Goal: Task Accomplishment & Management: Use online tool/utility

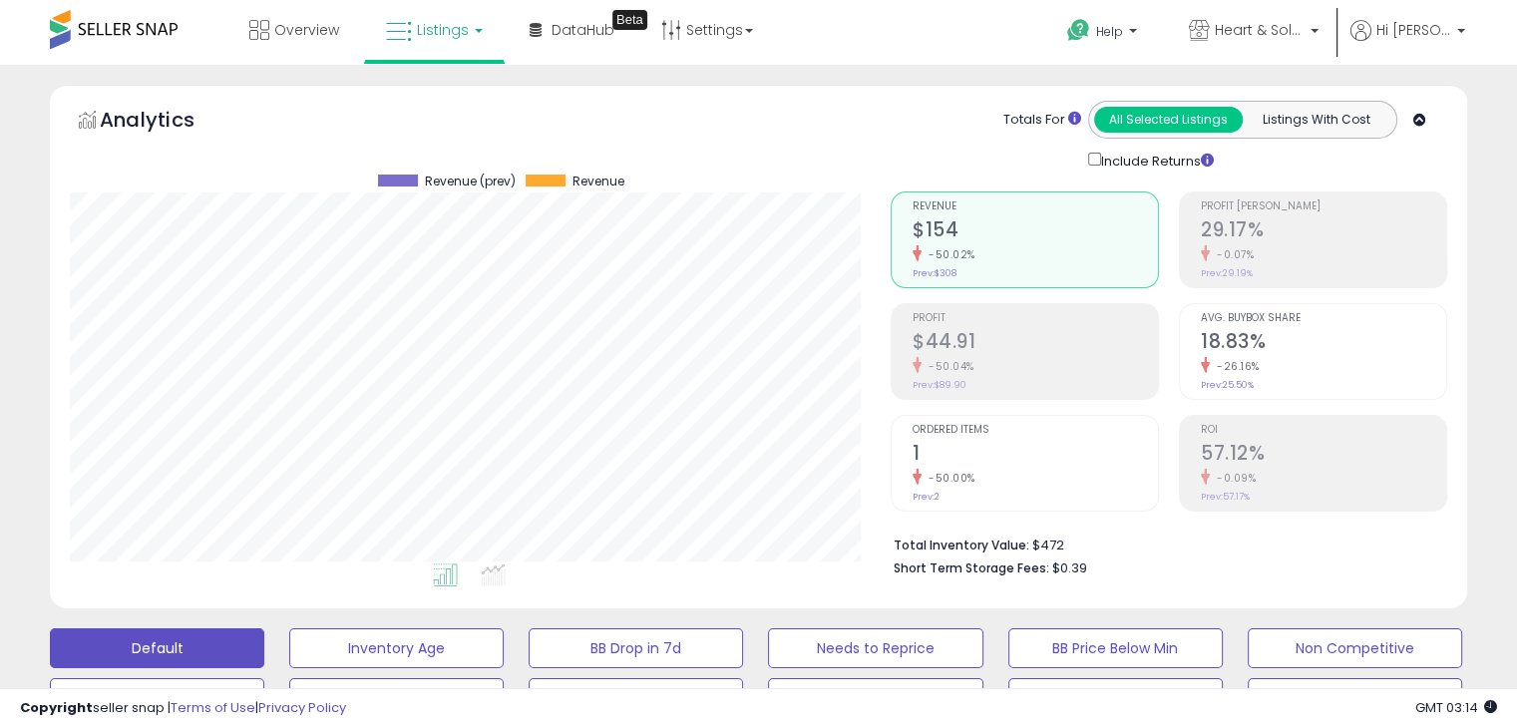
scroll to position [299, 0]
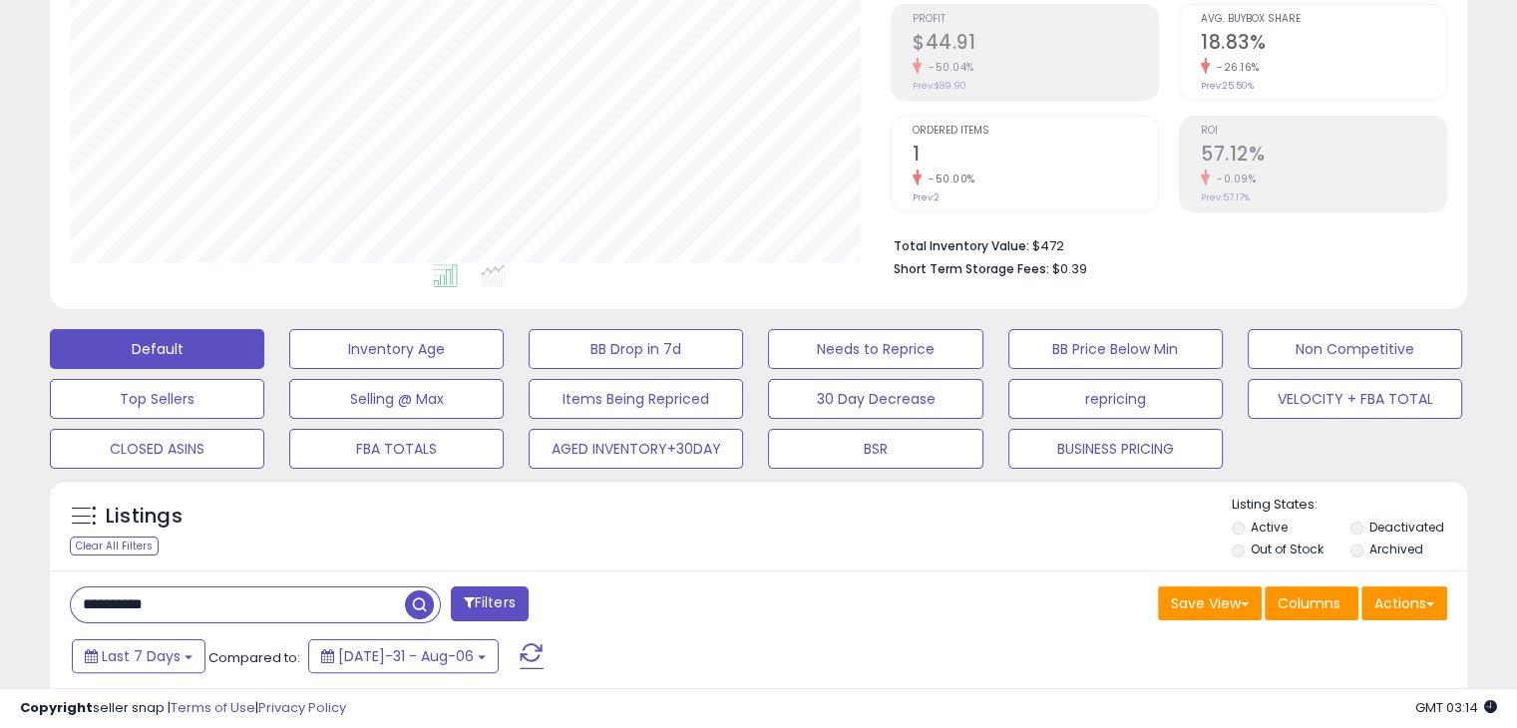
drag, startPoint x: 99, startPoint y: 599, endPoint x: 0, endPoint y: 581, distance: 100.3
click at [0, 581] on div "**********" at bounding box center [758, 449] width 1517 height 1367
paste input "text"
type input "**********"
click at [419, 602] on span "button" at bounding box center [419, 604] width 29 height 29
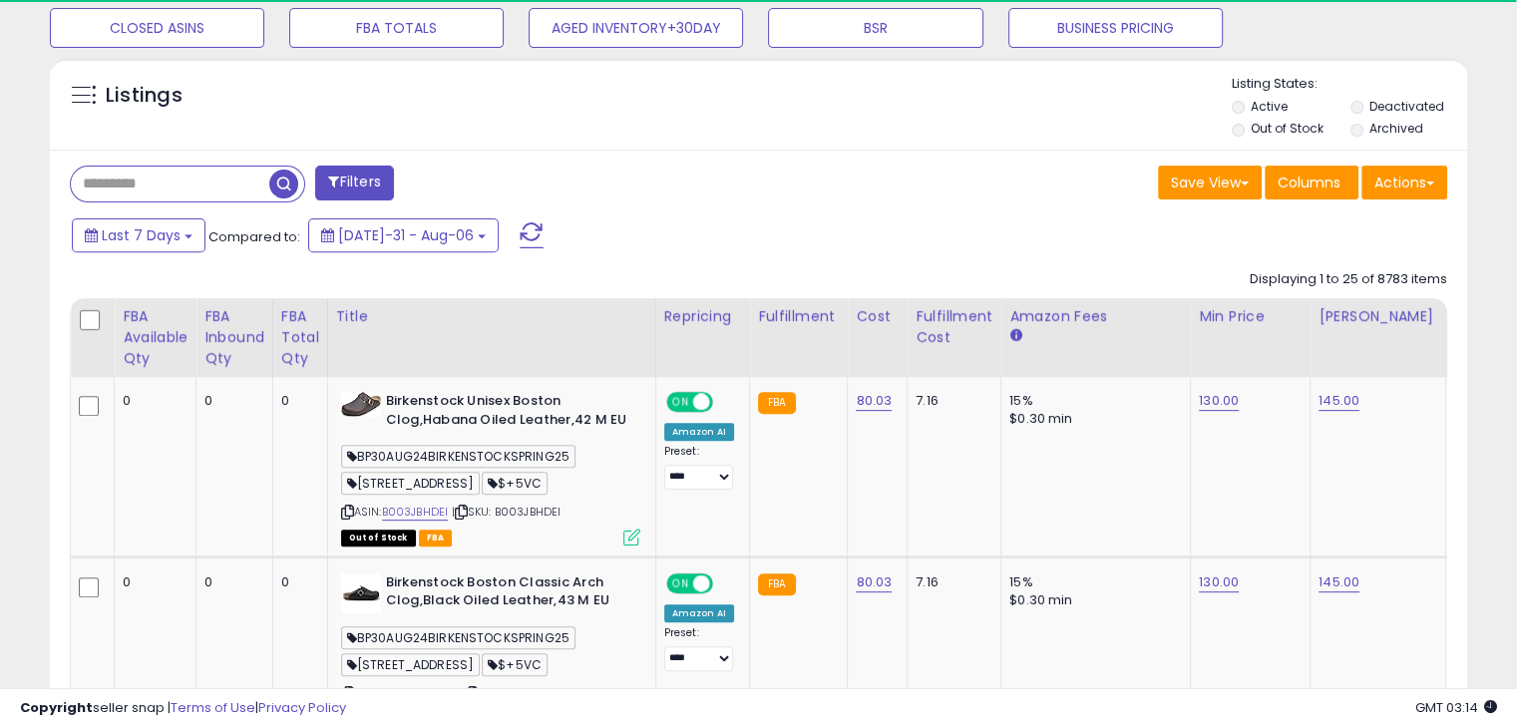
scroll to position [698, 0]
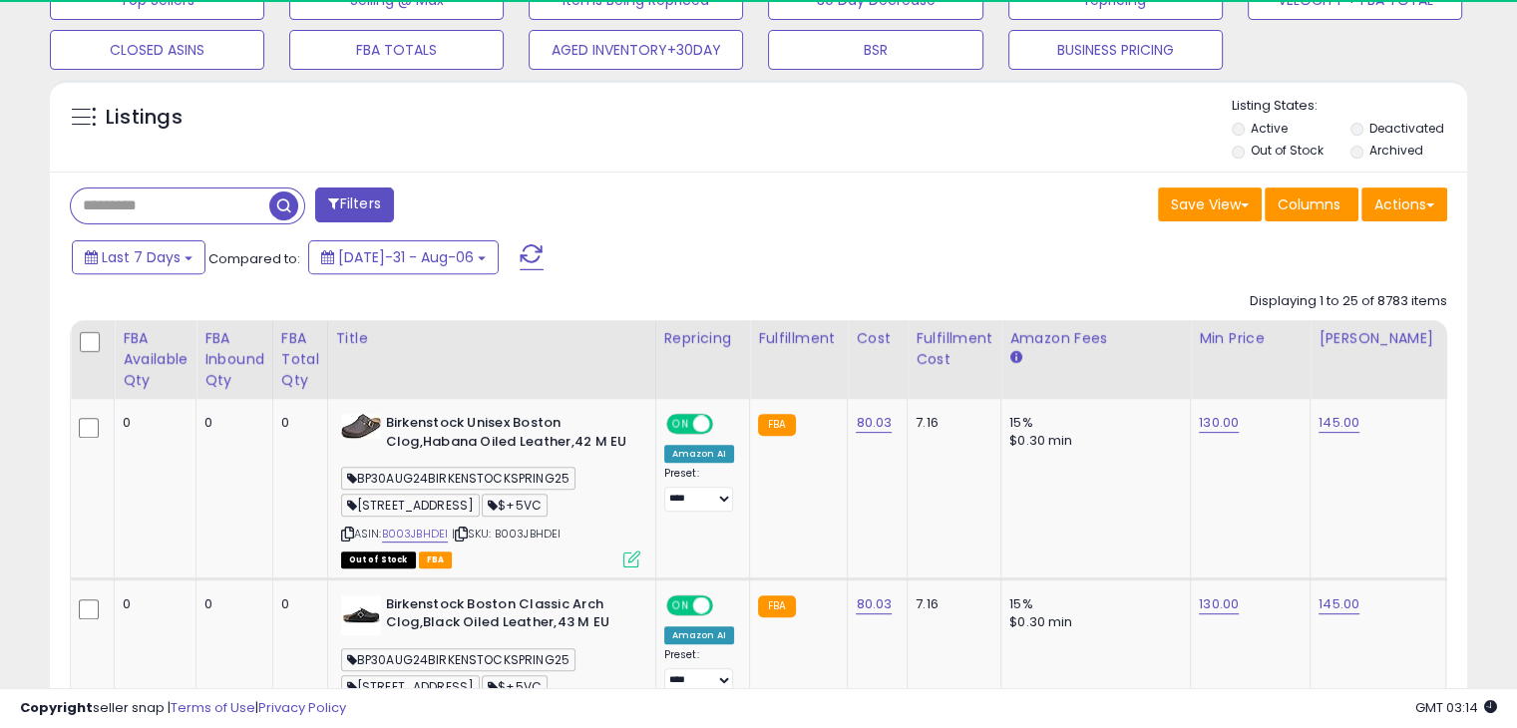
click at [175, 188] on input "text" at bounding box center [170, 205] width 198 height 35
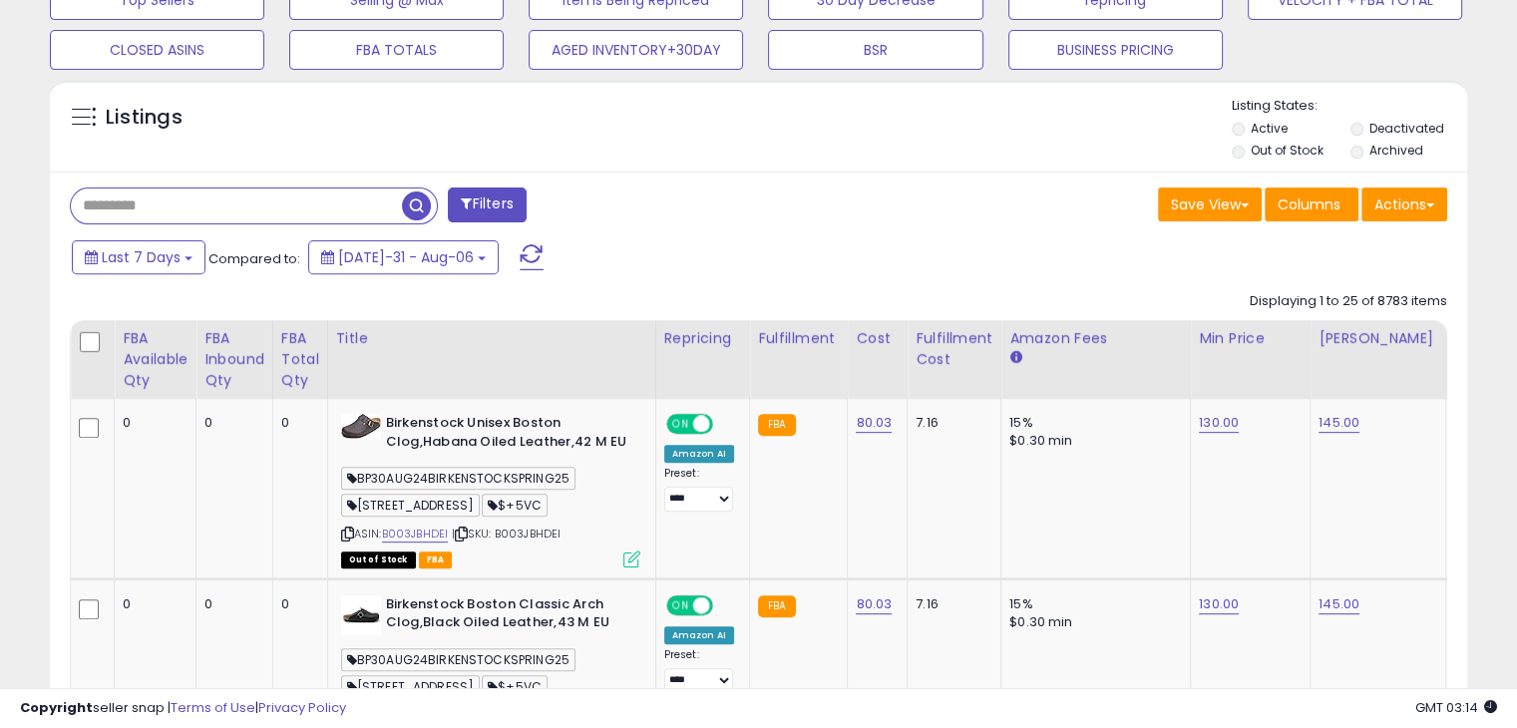
scroll to position [408, 820]
paste input "**********"
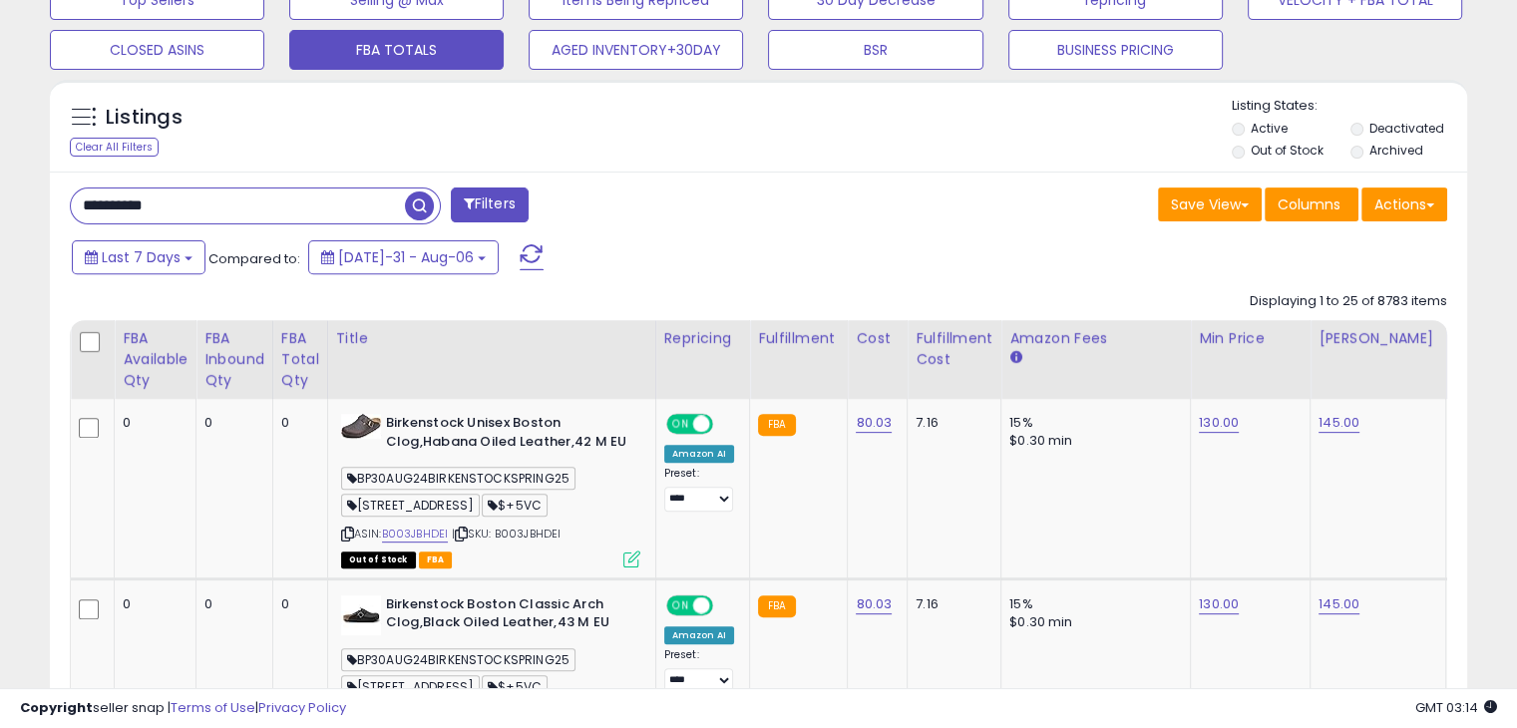
click at [417, 202] on span "button" at bounding box center [419, 205] width 29 height 29
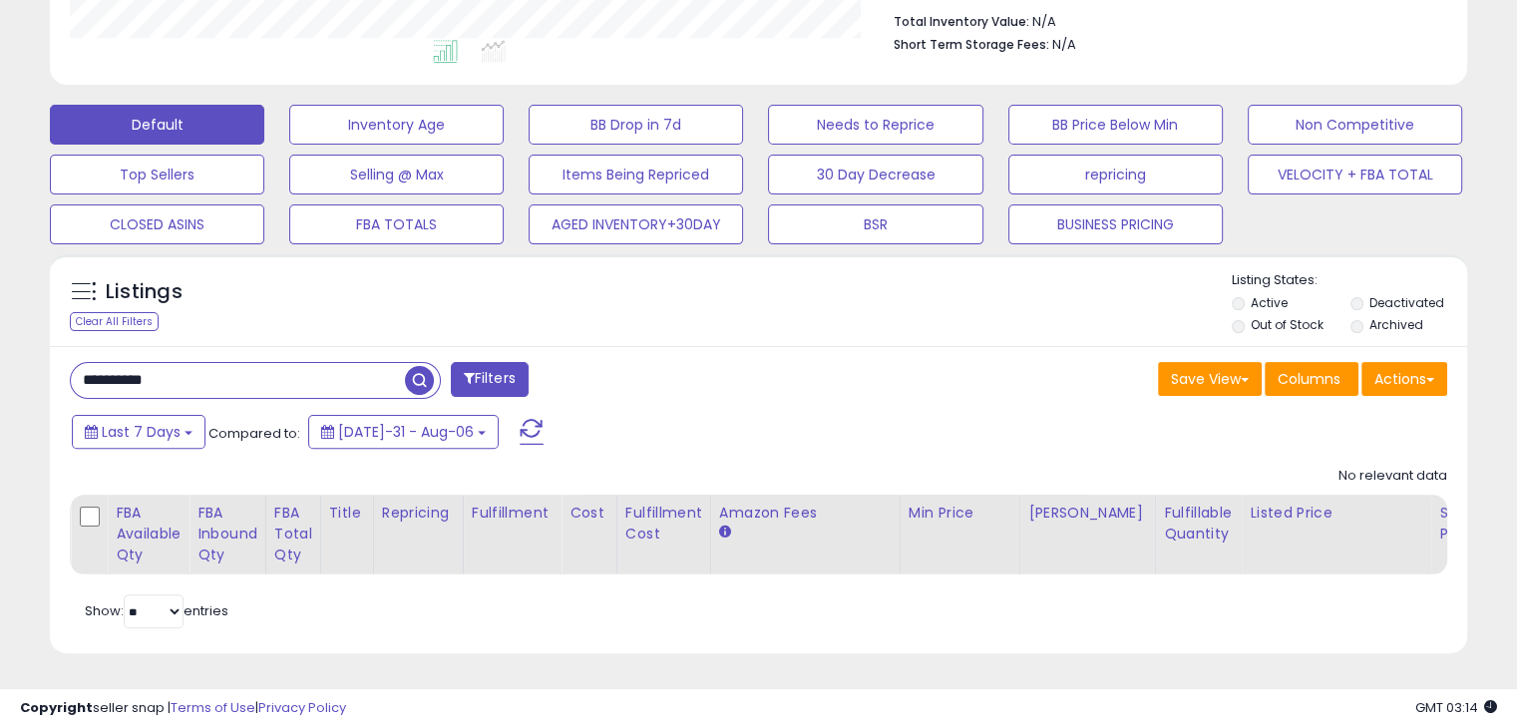
click at [1363, 294] on li "Deactivated" at bounding box center [1408, 305] width 116 height 22
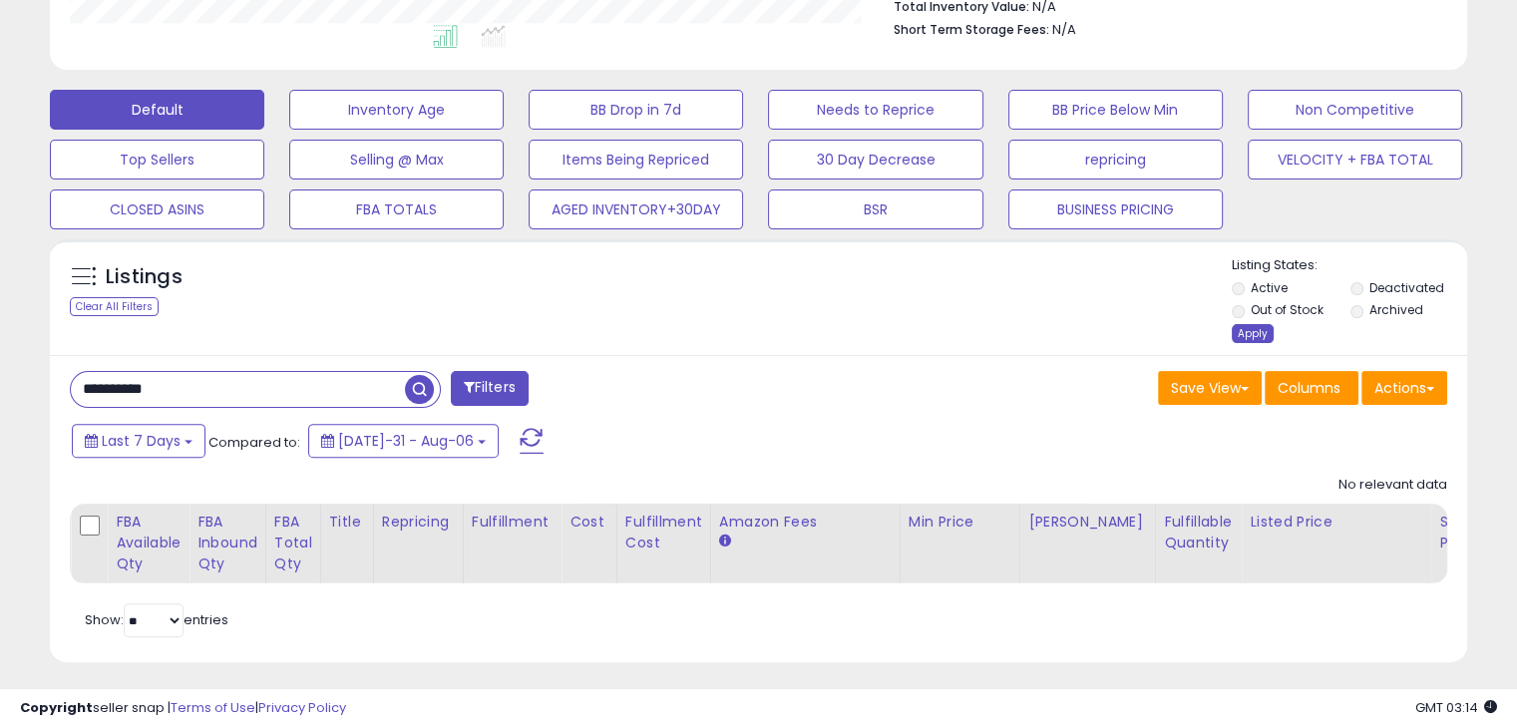
click at [1259, 335] on div "Apply" at bounding box center [1253, 333] width 42 height 19
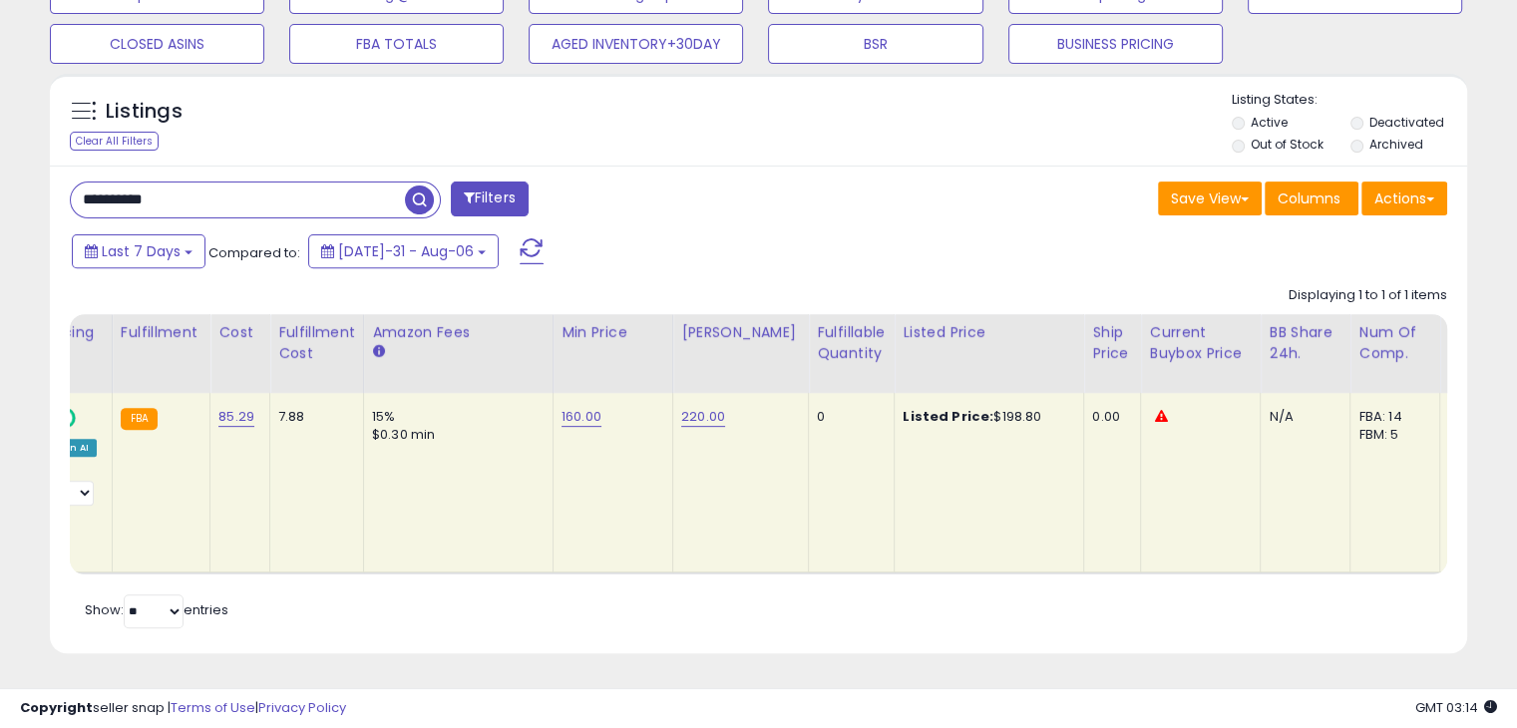
scroll to position [0, 0]
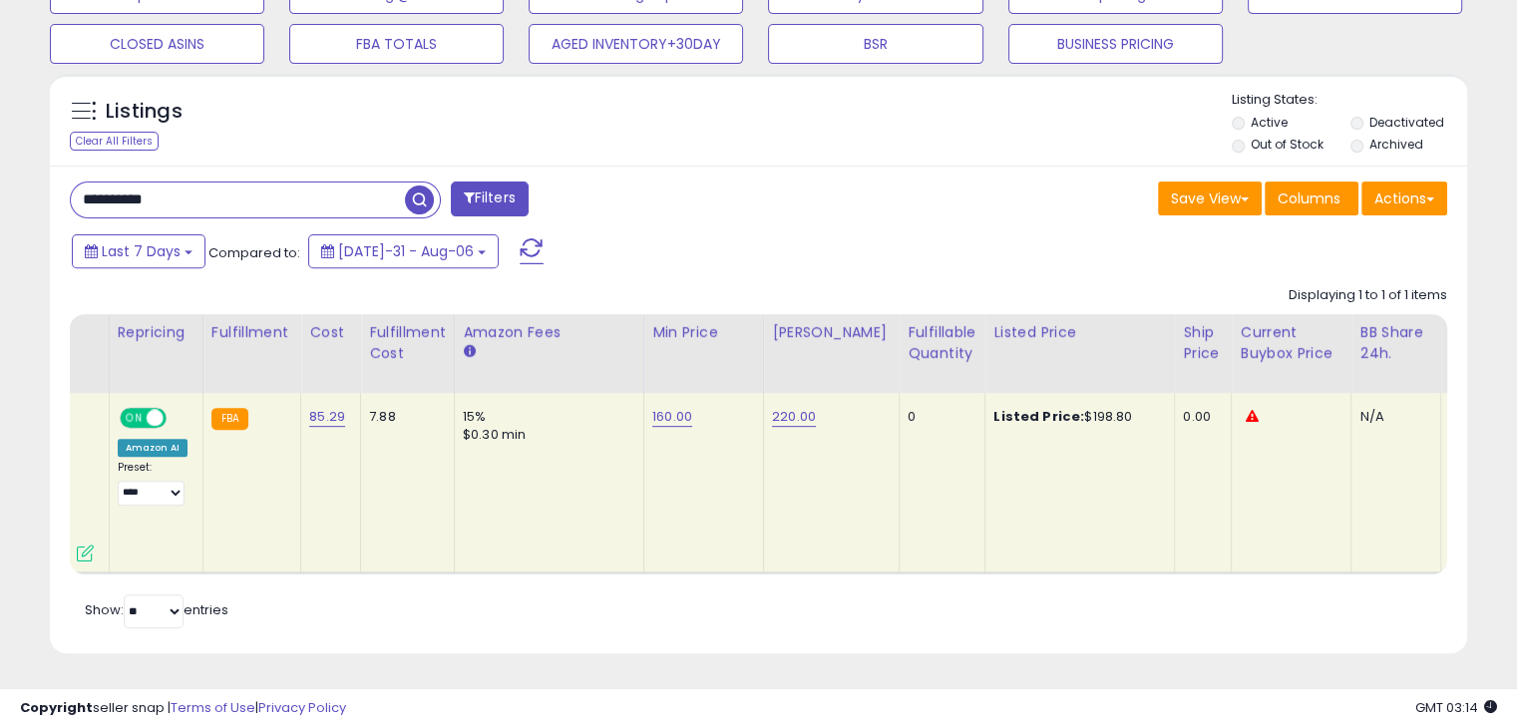
drag, startPoint x: 1101, startPoint y: 398, endPoint x: 1065, endPoint y: 403, distance: 36.2
click at [1065, 408] on div "Listed Price: $198.80" at bounding box center [1076, 417] width 166 height 18
copy div "198.80"
click at [0, 176] on div "**********" at bounding box center [758, 44] width 1517 height 1367
paste input "text"
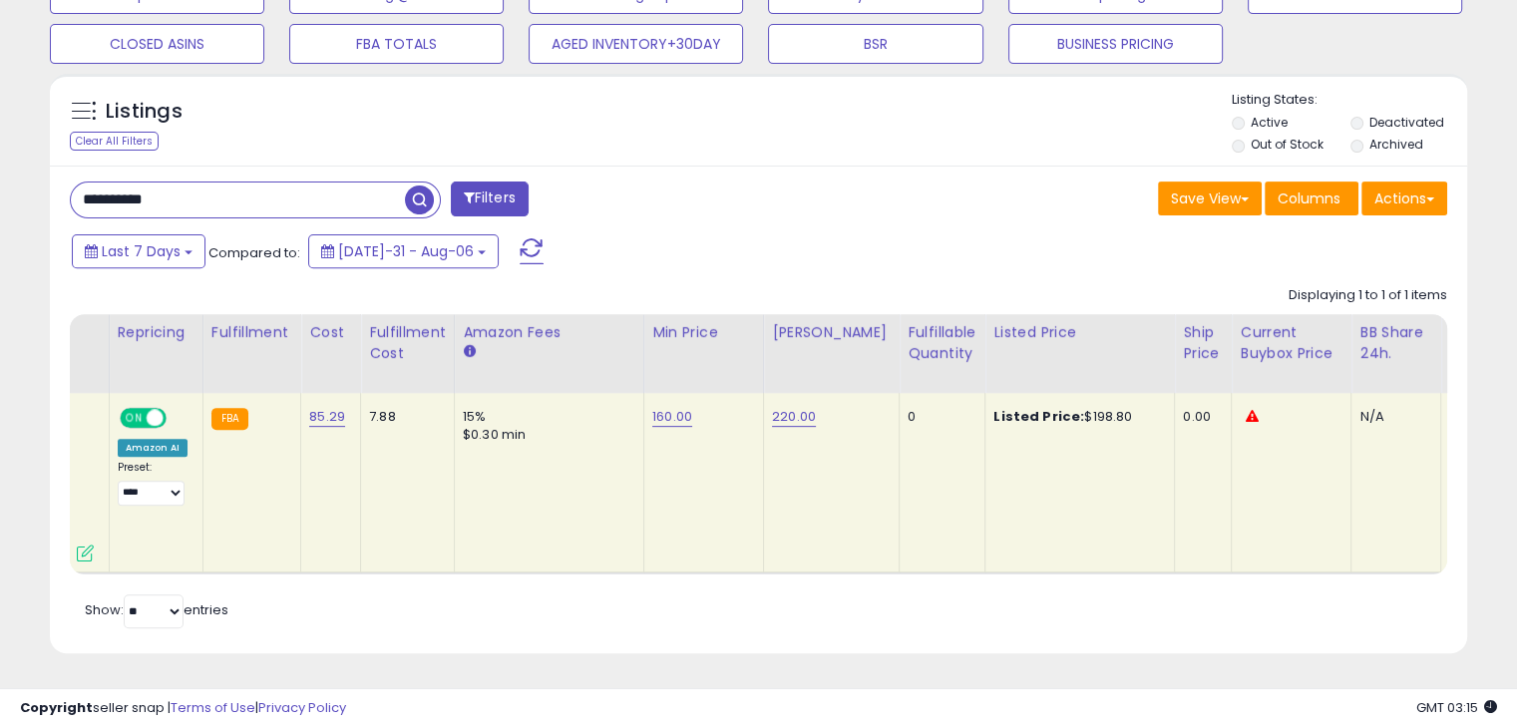
click at [423, 189] on span "button" at bounding box center [419, 199] width 29 height 29
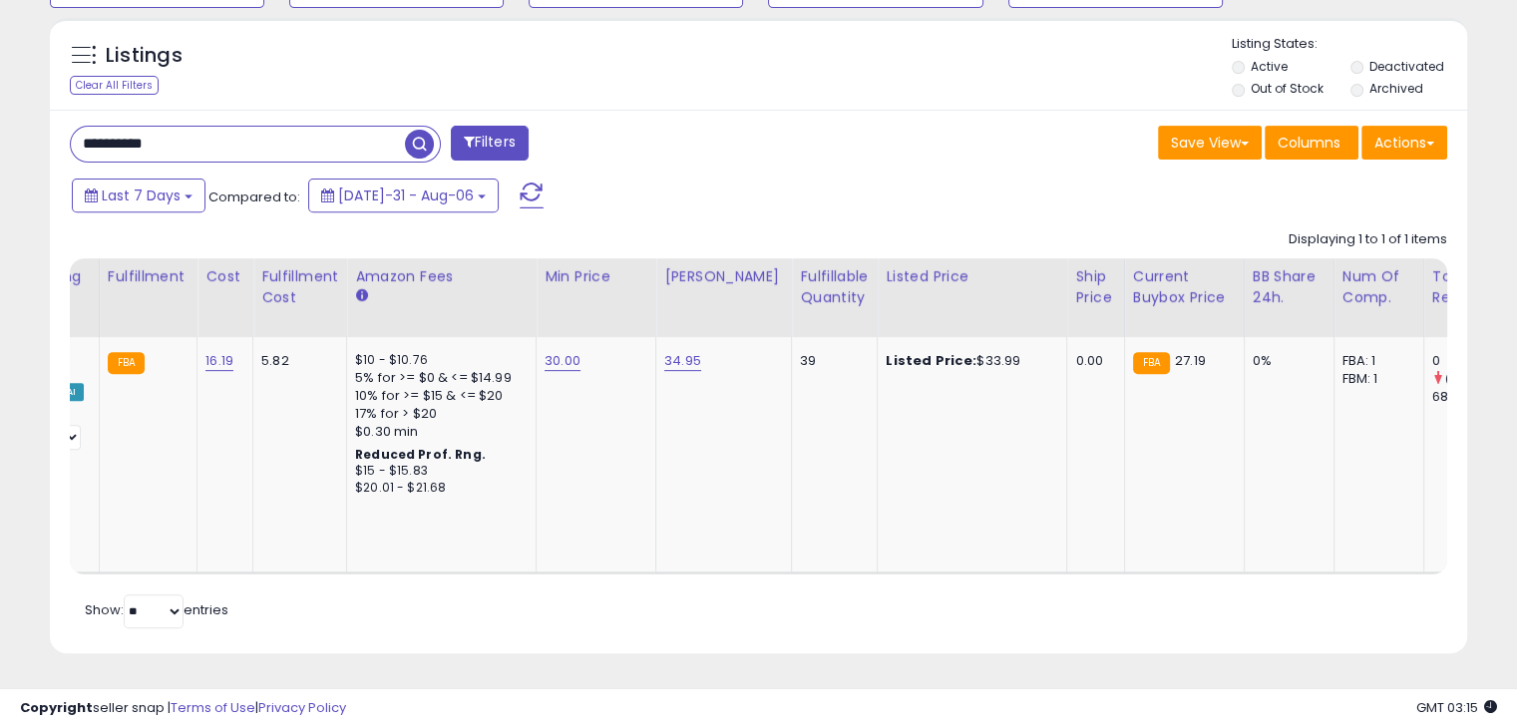
scroll to position [0, 726]
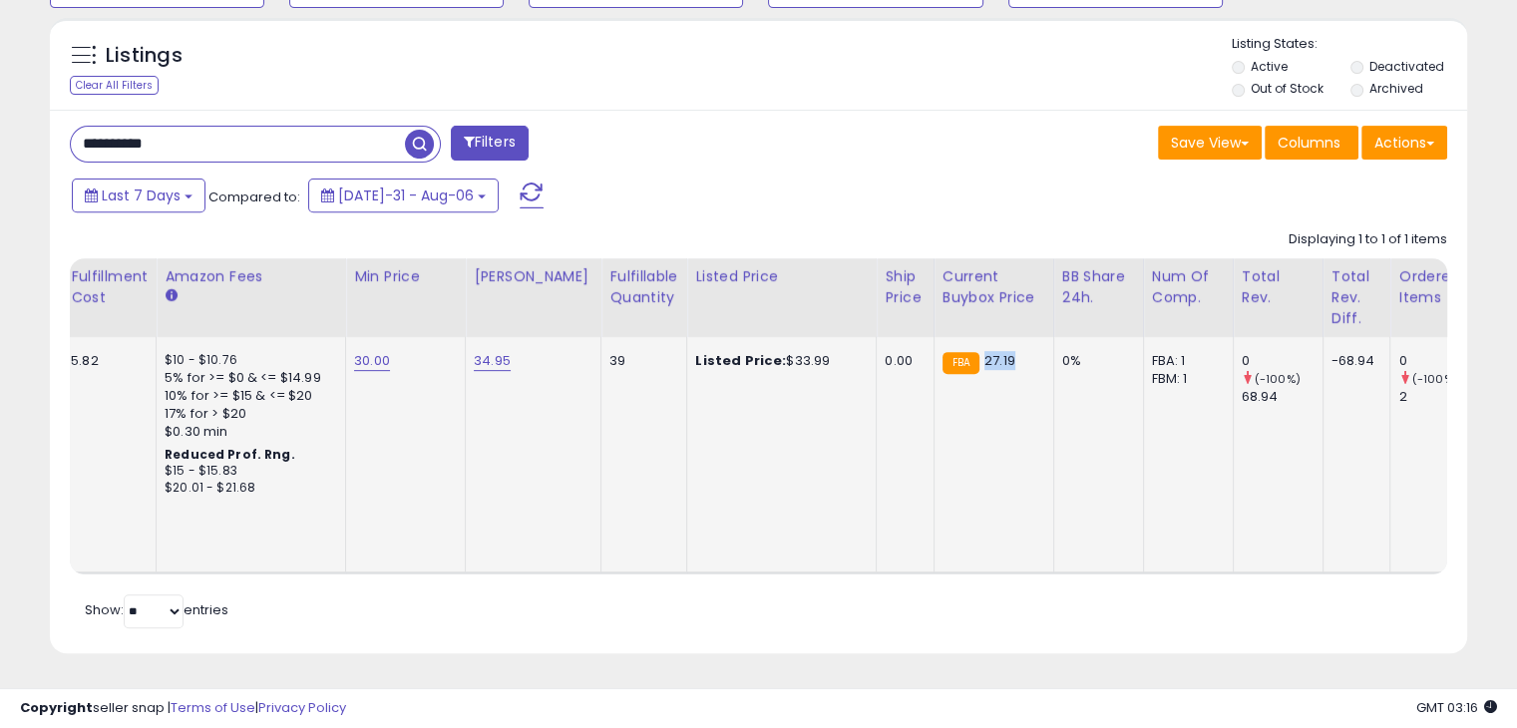
drag, startPoint x: 992, startPoint y: 342, endPoint x: 963, endPoint y: 340, distance: 29.0
click at [963, 352] on div "FBA 27.19" at bounding box center [990, 361] width 96 height 18
drag, startPoint x: 811, startPoint y: 343, endPoint x: 764, endPoint y: 344, distance: 46.9
click at [764, 352] on div "Listed Price: $33.99" at bounding box center [778, 361] width 166 height 18
copy div "33.99"
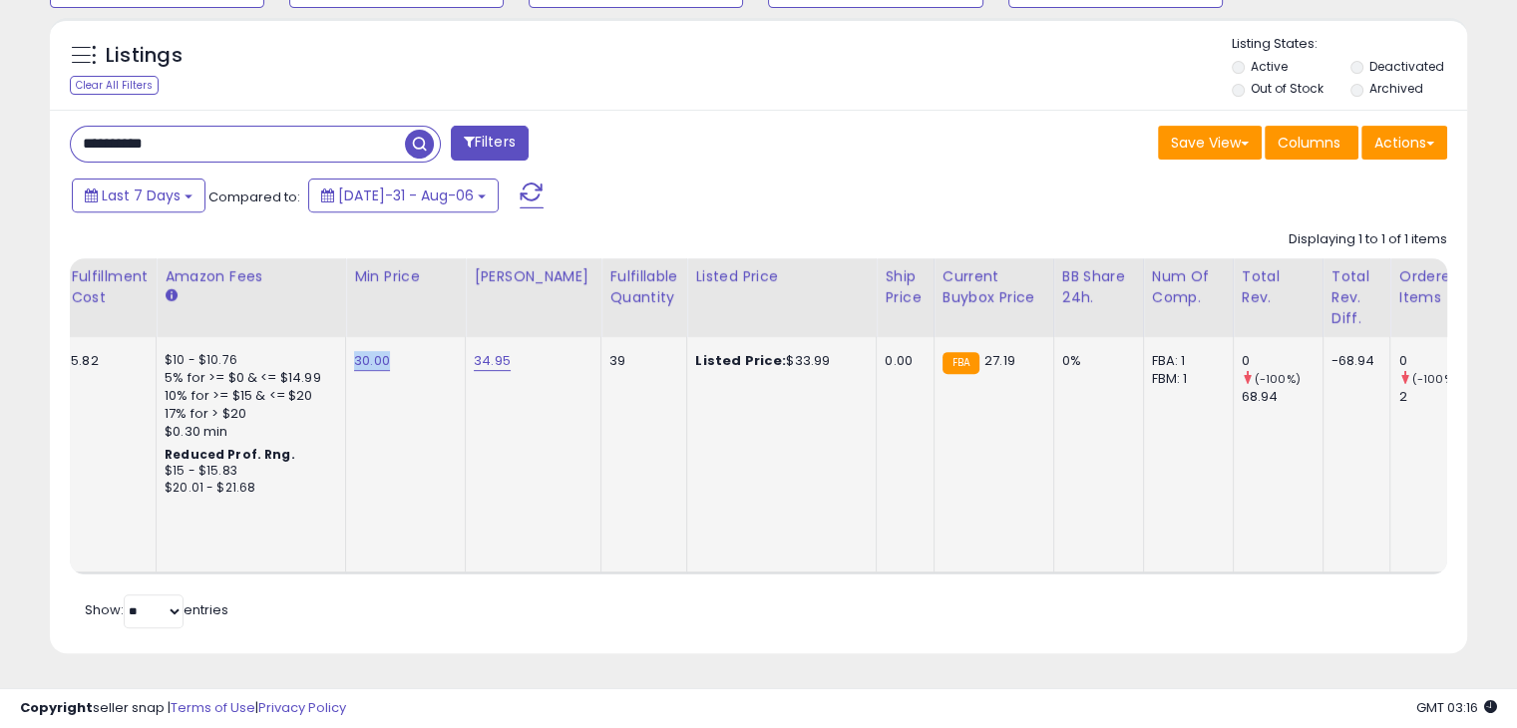
drag, startPoint x: 395, startPoint y: 347, endPoint x: 344, endPoint y: 345, distance: 50.9
click at [346, 345] on td "30.00" at bounding box center [406, 454] width 120 height 235
copy link "30.00"
drag, startPoint x: 523, startPoint y: 345, endPoint x: 468, endPoint y: 348, distance: 54.9
click at [474, 352] on div "34.95" at bounding box center [530, 361] width 112 height 18
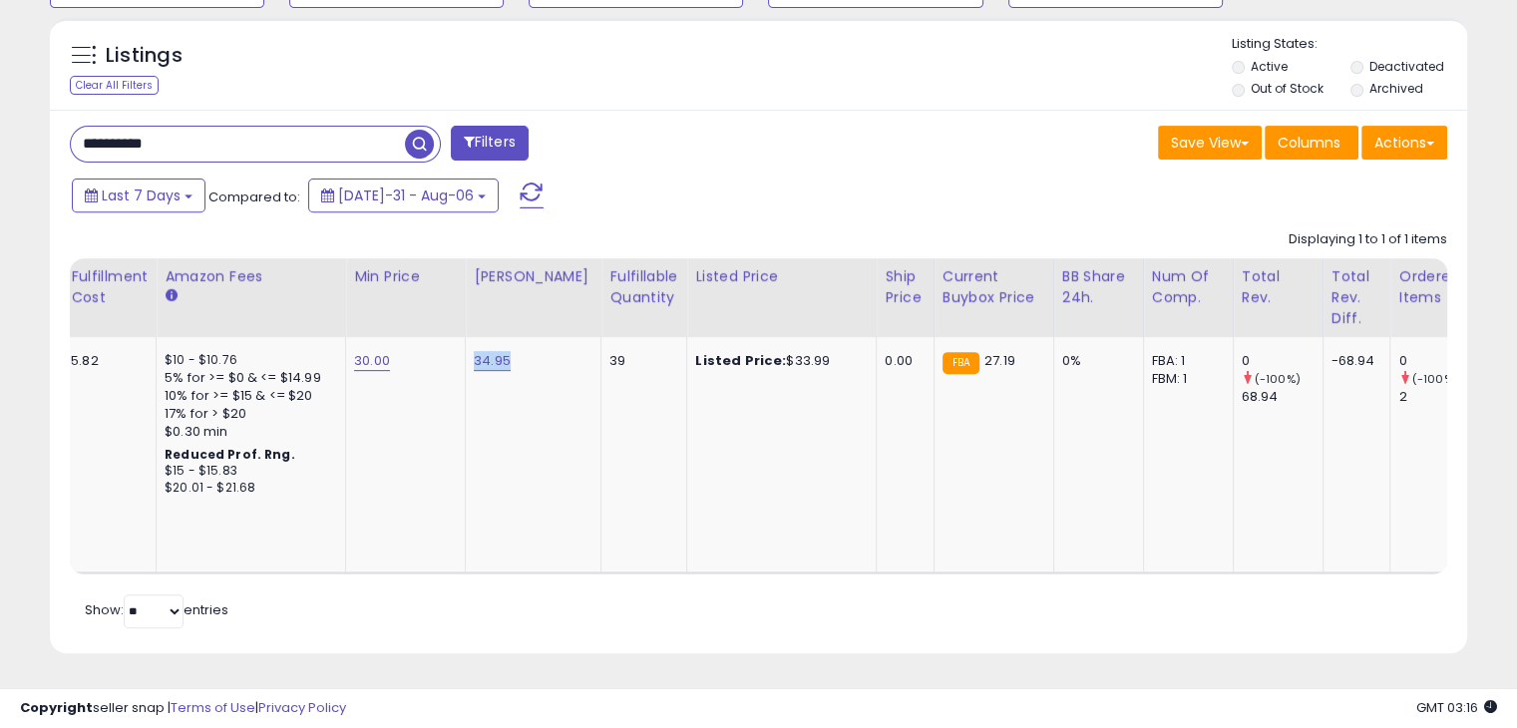
copy link "34.95"
drag, startPoint x: 231, startPoint y: 126, endPoint x: 0, endPoint y: 106, distance: 232.2
click at [0, 106] on div "**********" at bounding box center [758, 16] width 1517 height 1423
paste input "text"
click at [427, 130] on span "button" at bounding box center [419, 144] width 29 height 29
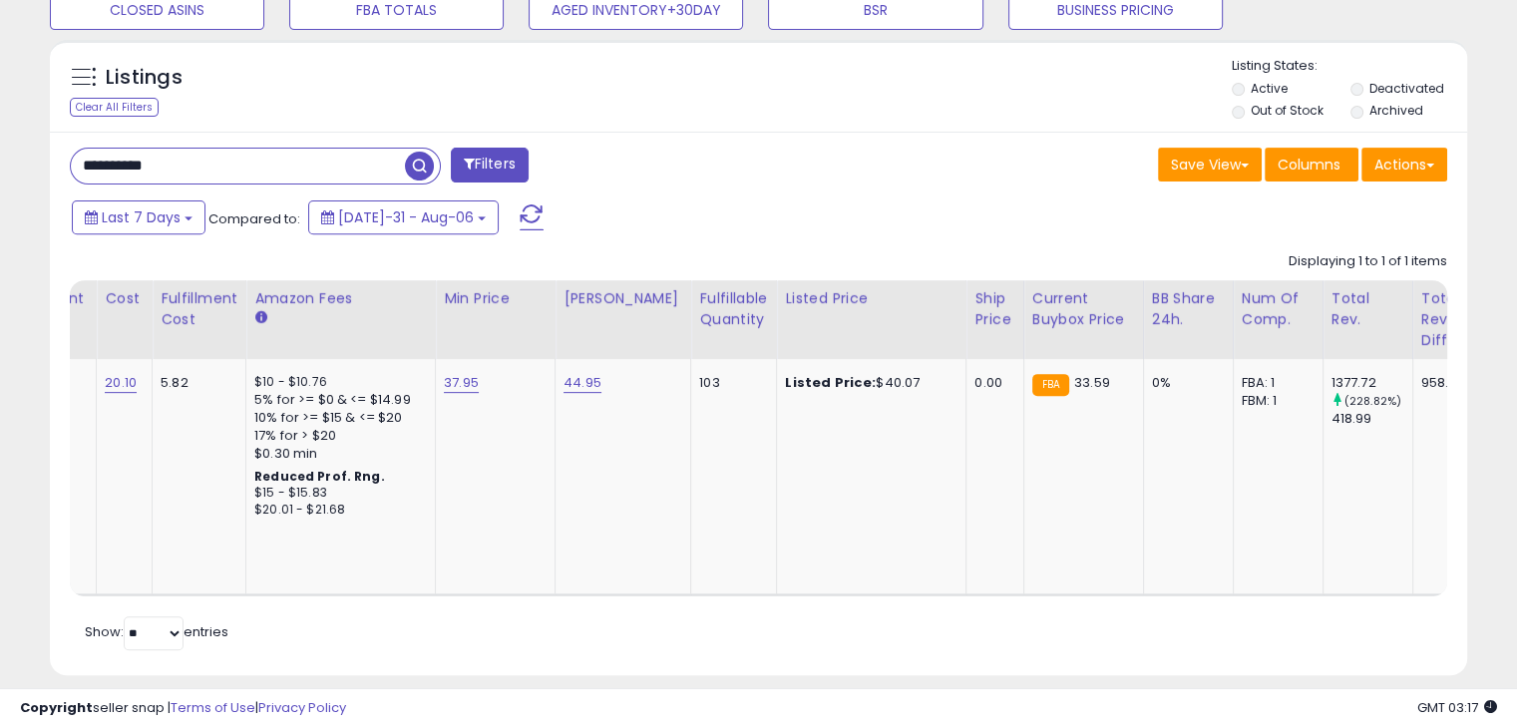
scroll to position [0, 760]
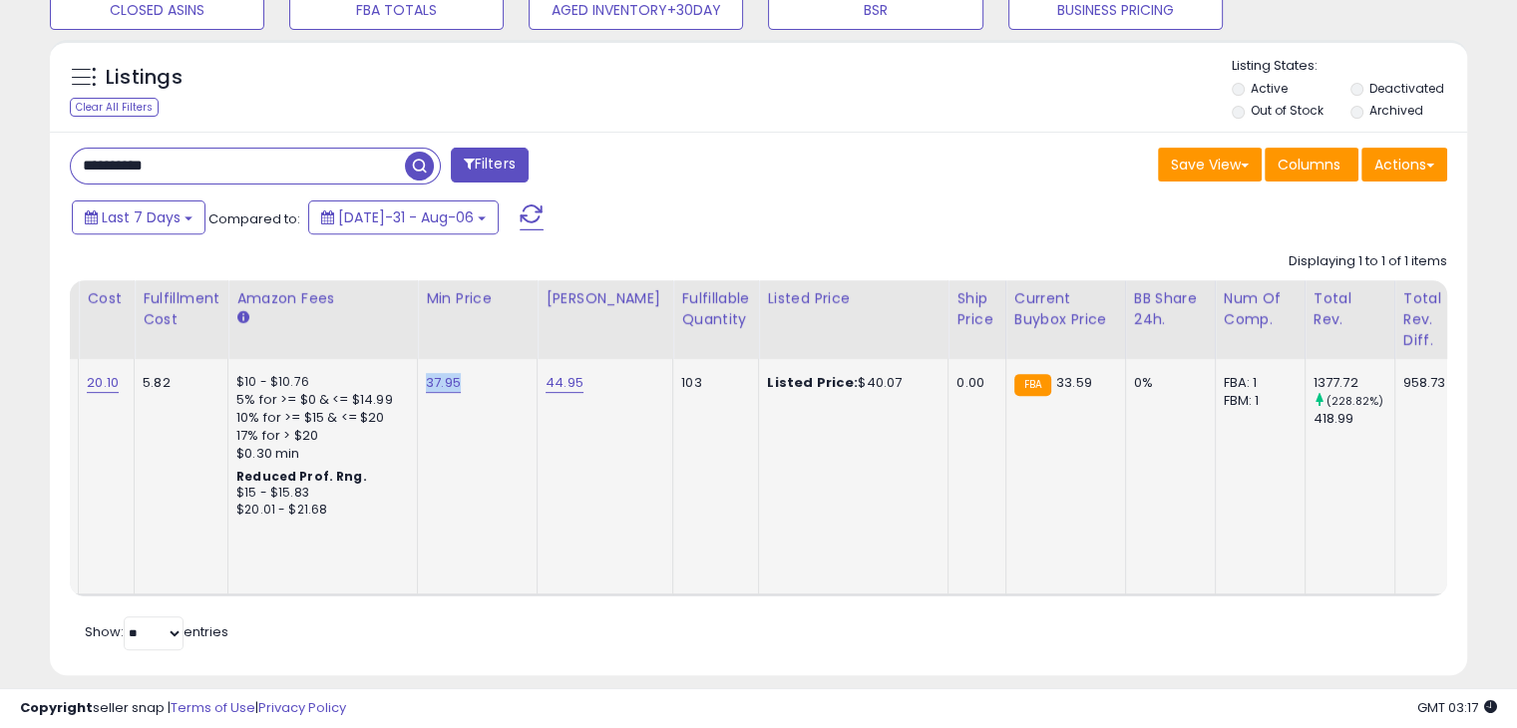
drag, startPoint x: 455, startPoint y: 381, endPoint x: 412, endPoint y: 381, distance: 42.9
click at [418, 381] on td "37.95" at bounding box center [478, 476] width 120 height 235
copy link "37.95"
drag, startPoint x: 606, startPoint y: 376, endPoint x: 540, endPoint y: 376, distance: 65.8
click at [545, 376] on div "44.95" at bounding box center [601, 383] width 112 height 18
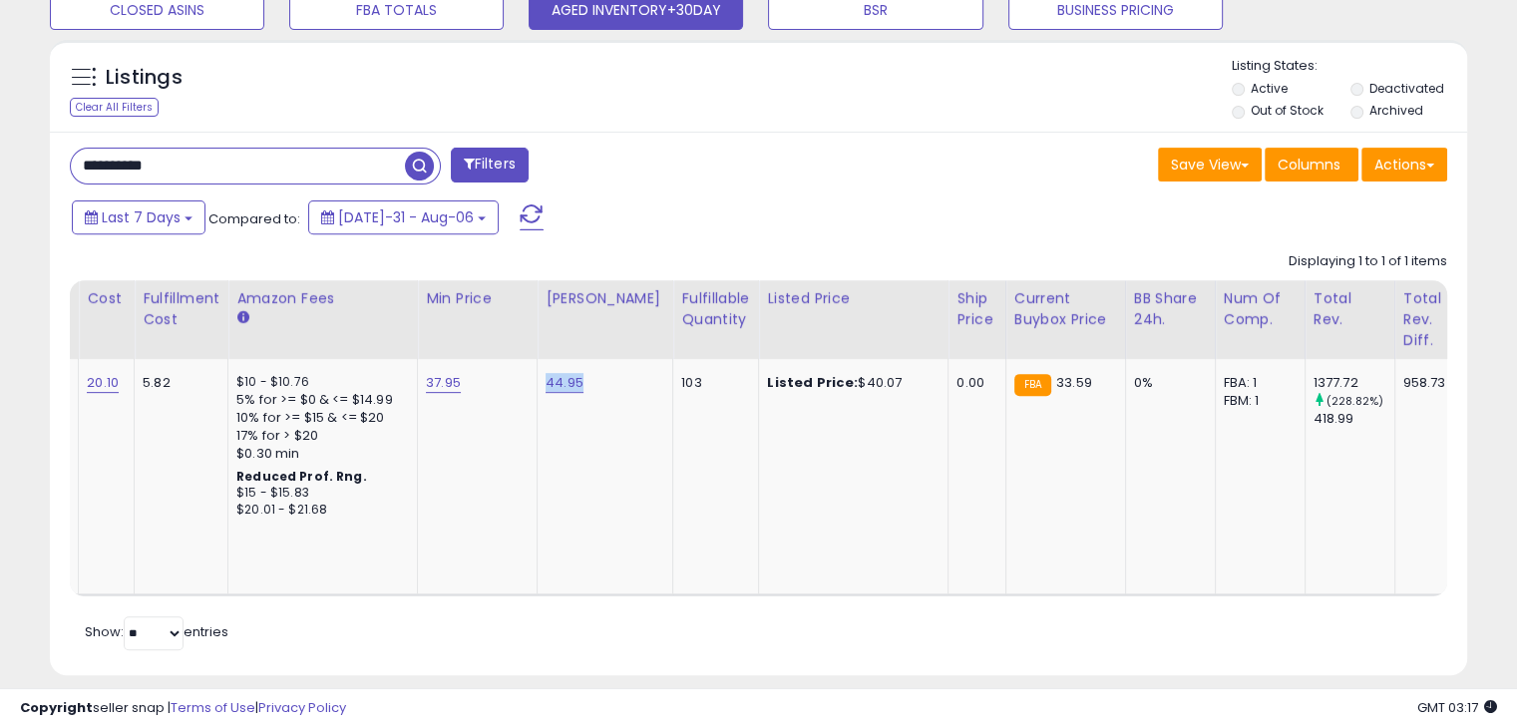
copy link "44.95"
drag, startPoint x: 886, startPoint y: 376, endPoint x: 834, endPoint y: 378, distance: 51.9
click at [834, 378] on div "Listed Price: $40.07" at bounding box center [850, 383] width 166 height 18
copy div "40.07"
click at [0, 142] on div "**********" at bounding box center [758, 38] width 1517 height 1423
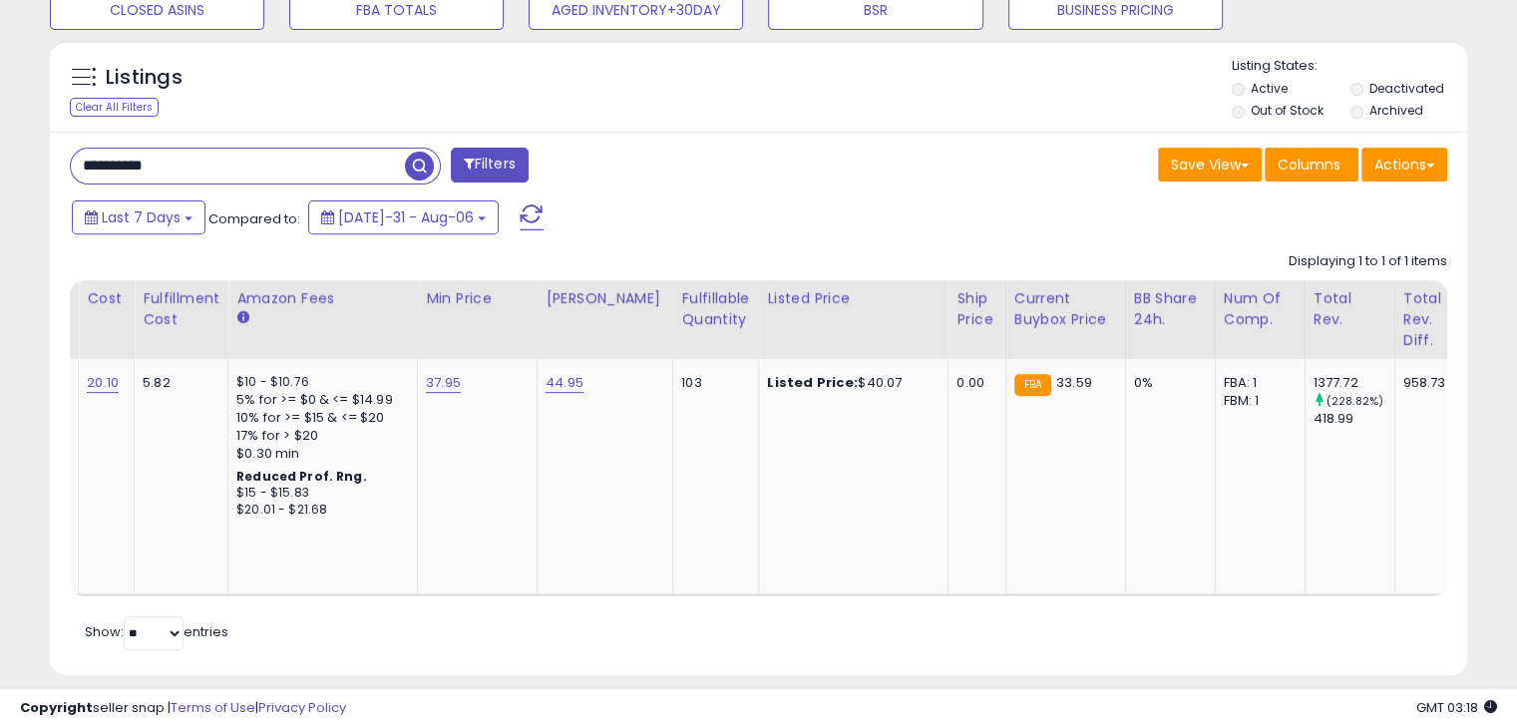
paste input "text"
type input "**********"
click at [410, 170] on span "button" at bounding box center [419, 166] width 29 height 29
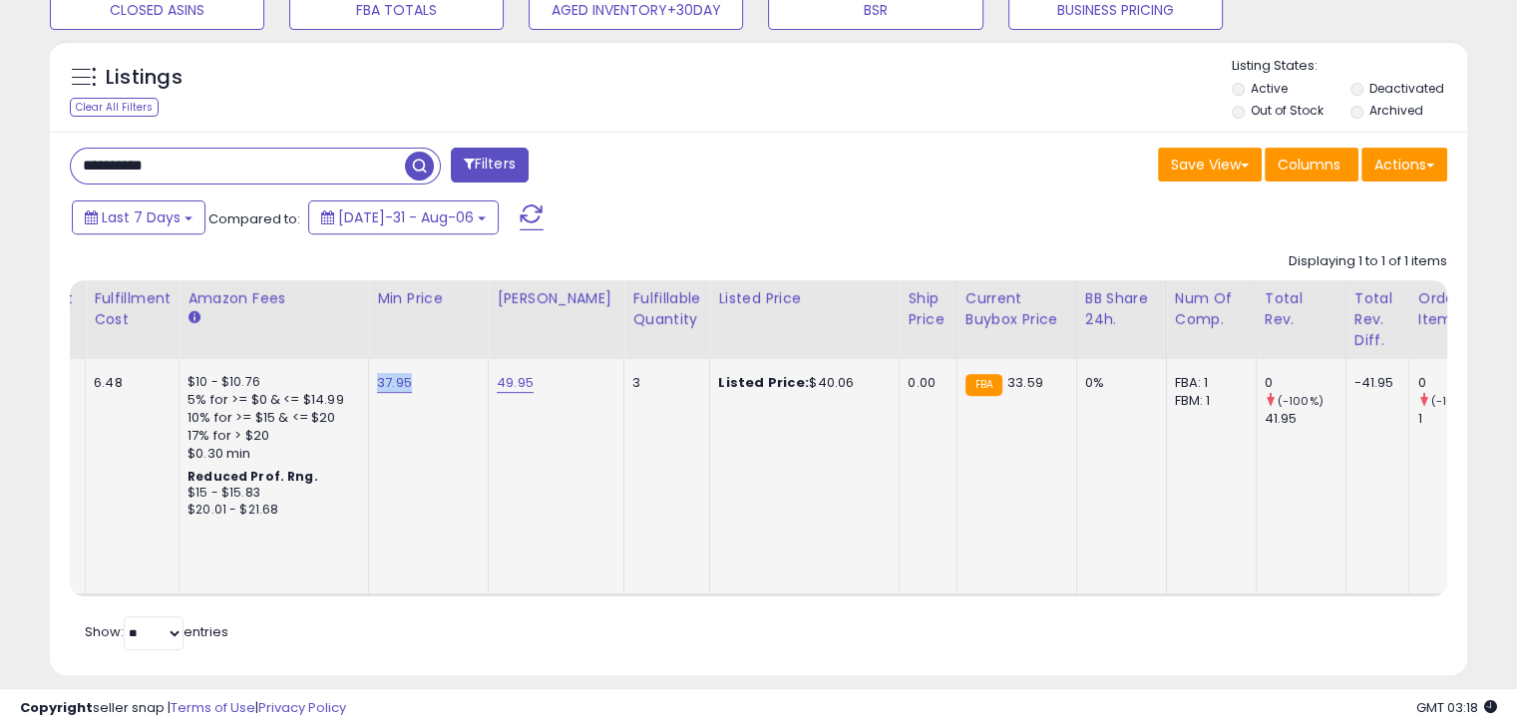
drag, startPoint x: 418, startPoint y: 380, endPoint x: 365, endPoint y: 380, distance: 52.9
click at [369, 380] on td "37.95" at bounding box center [429, 476] width 120 height 235
copy link "37.95"
drag, startPoint x: 539, startPoint y: 384, endPoint x: 493, endPoint y: 381, distance: 47.0
click at [497, 381] on div "49.95" at bounding box center [553, 383] width 112 height 18
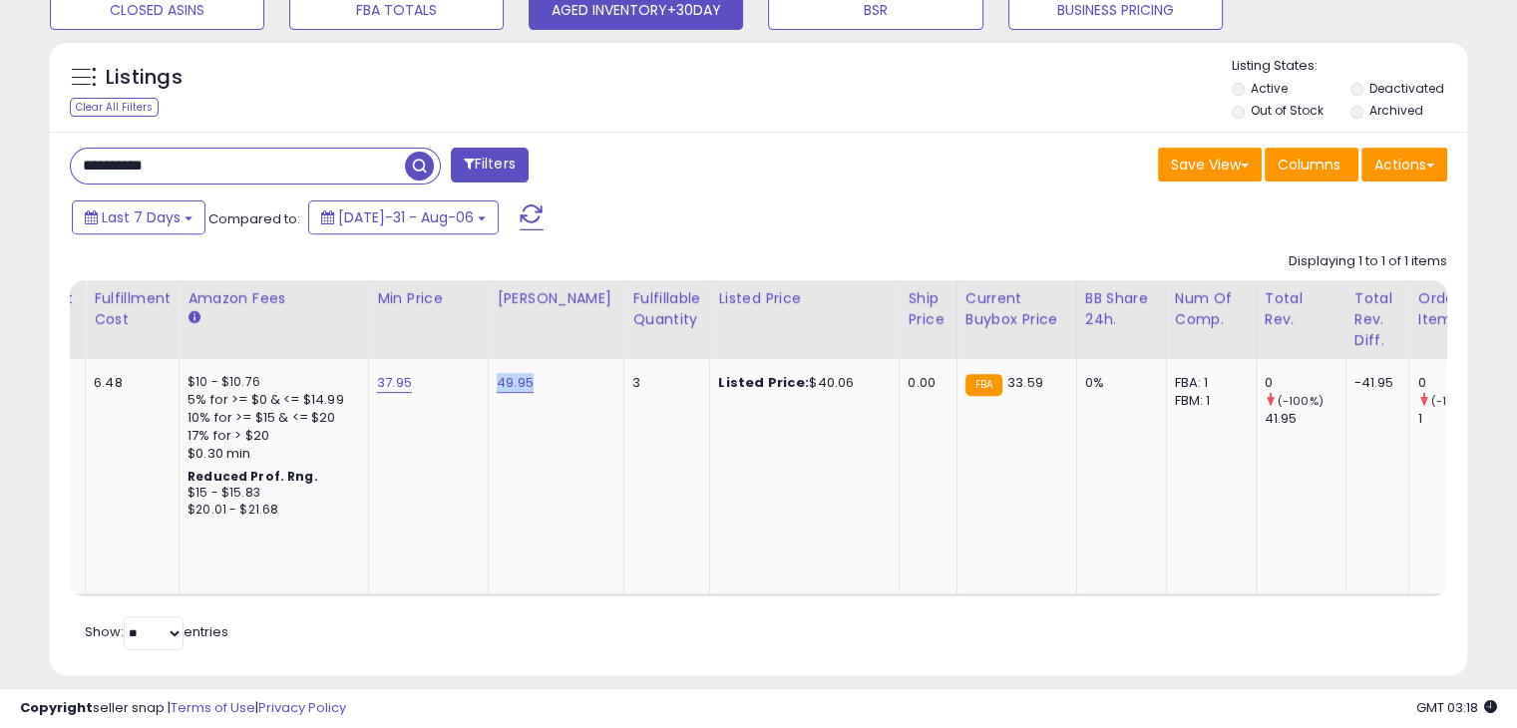
copy link "49.95"
drag, startPoint x: 846, startPoint y: 380, endPoint x: 790, endPoint y: 379, distance: 55.9
click at [790, 379] on div "Listed Price: $40.06" at bounding box center [801, 383] width 166 height 18
copy div "40.06"
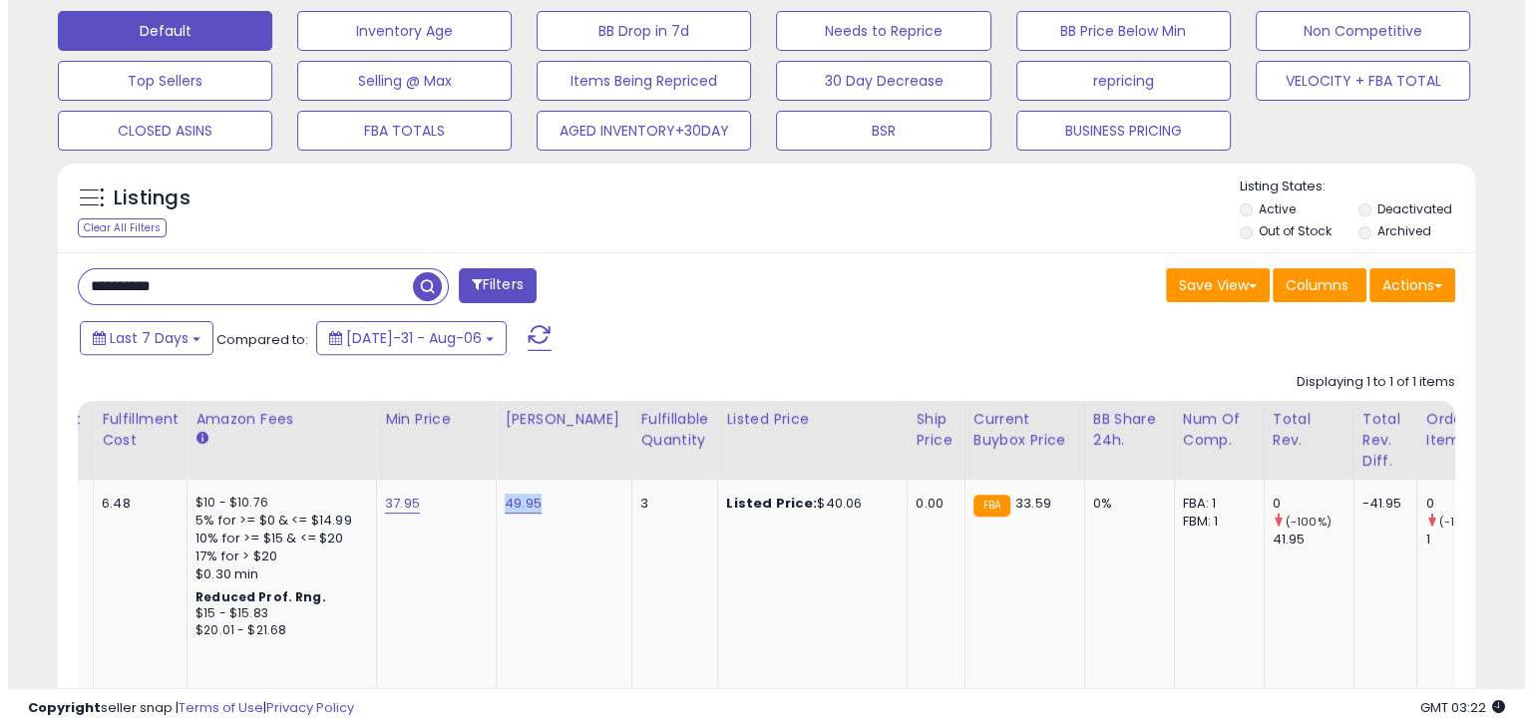
scroll to position [339, 0]
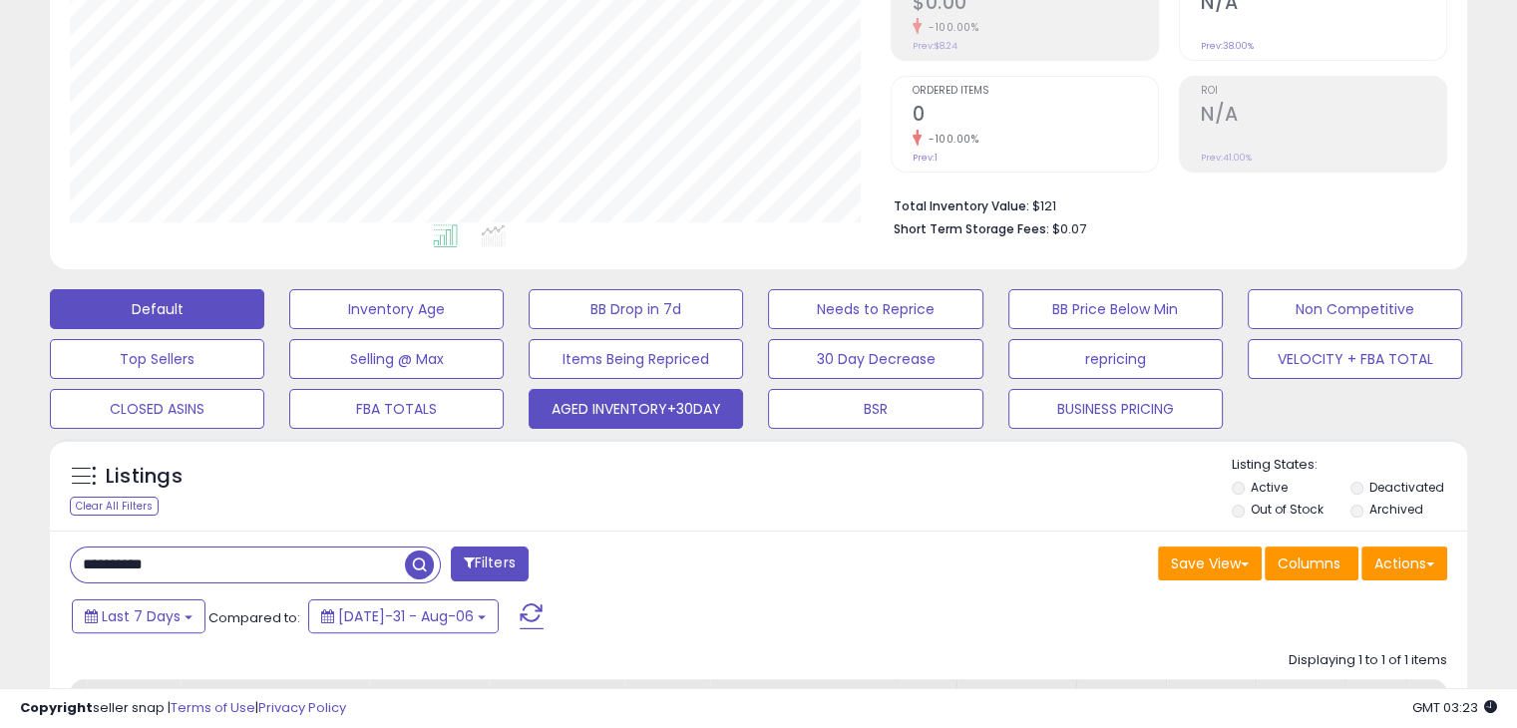
click at [504, 329] on button "AGED INVENTORY+30DAY" at bounding box center [396, 309] width 214 height 40
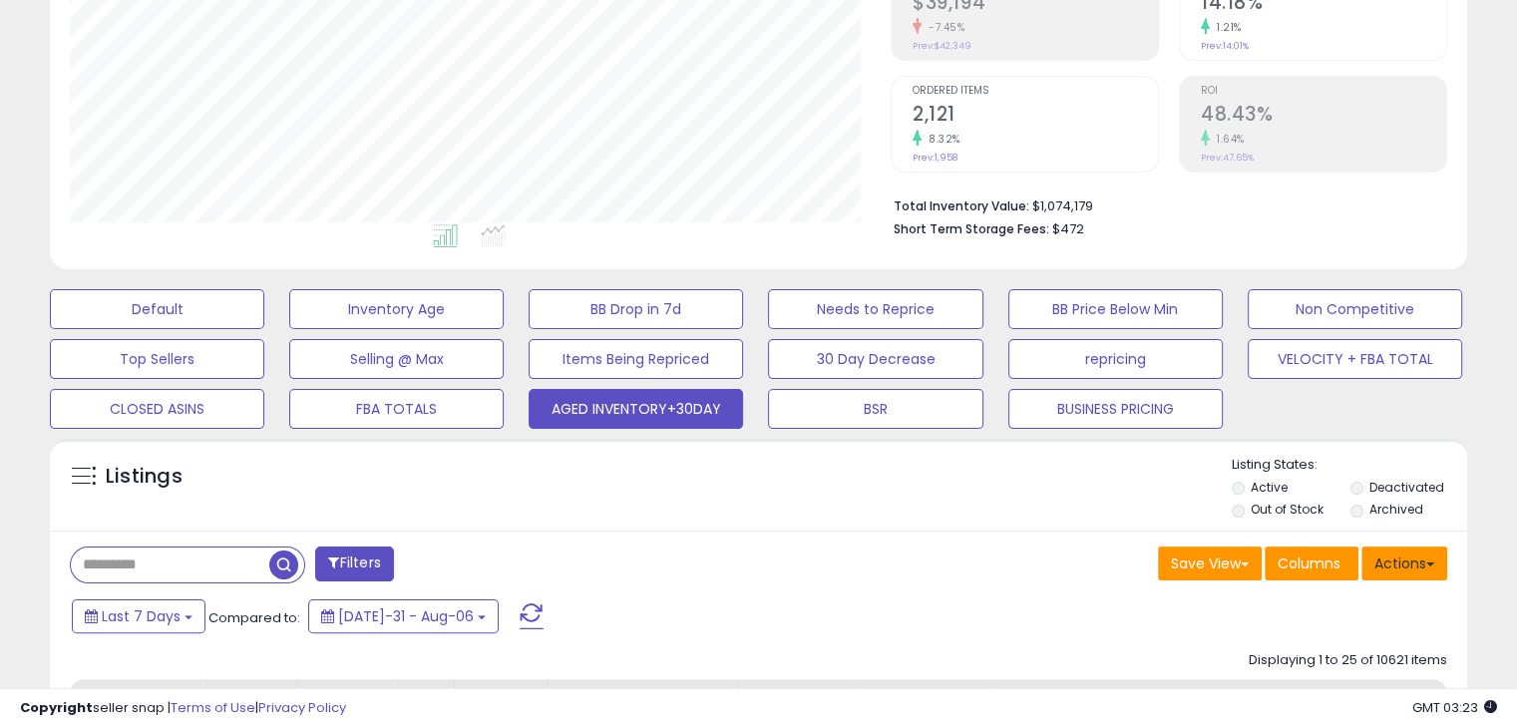
click at [1406, 559] on button "Actions" at bounding box center [1404, 563] width 86 height 34
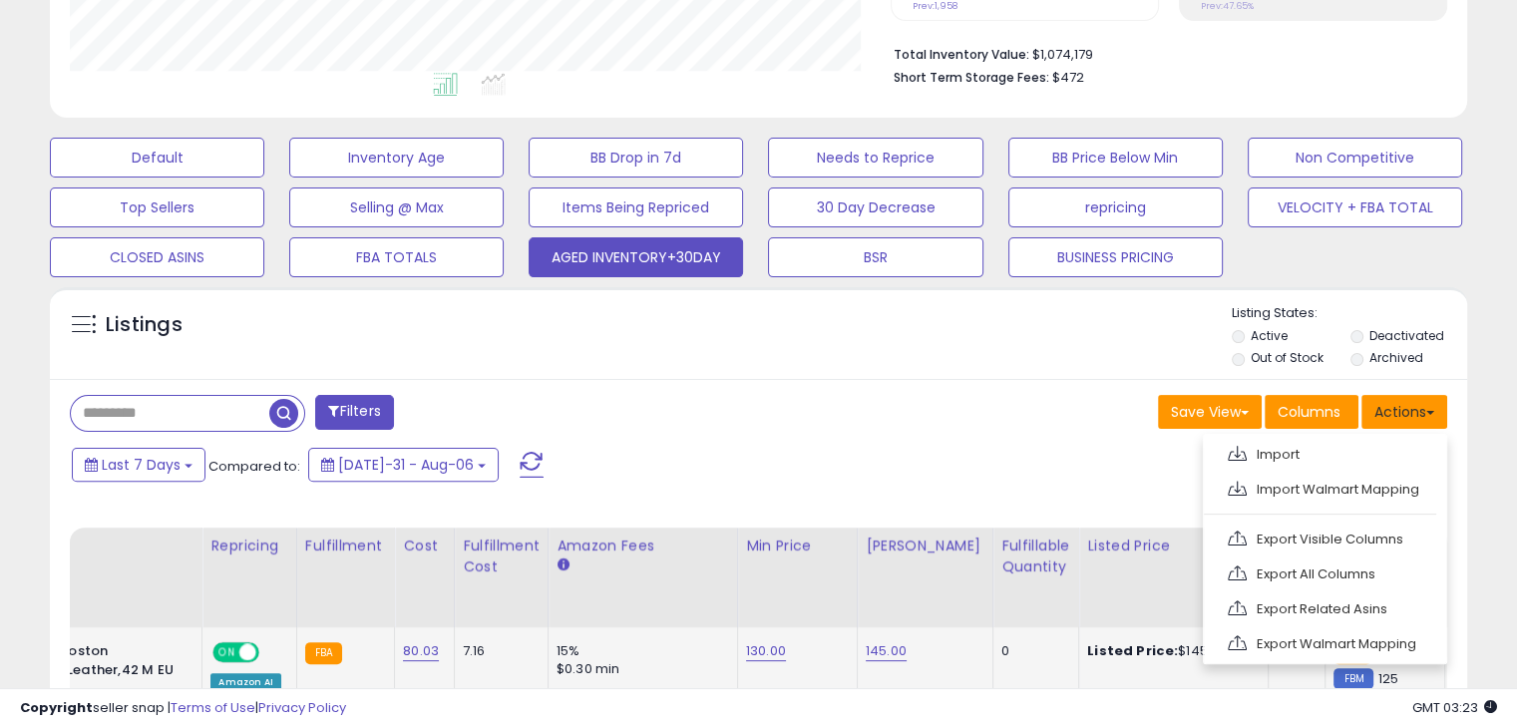
scroll to position [538, 0]
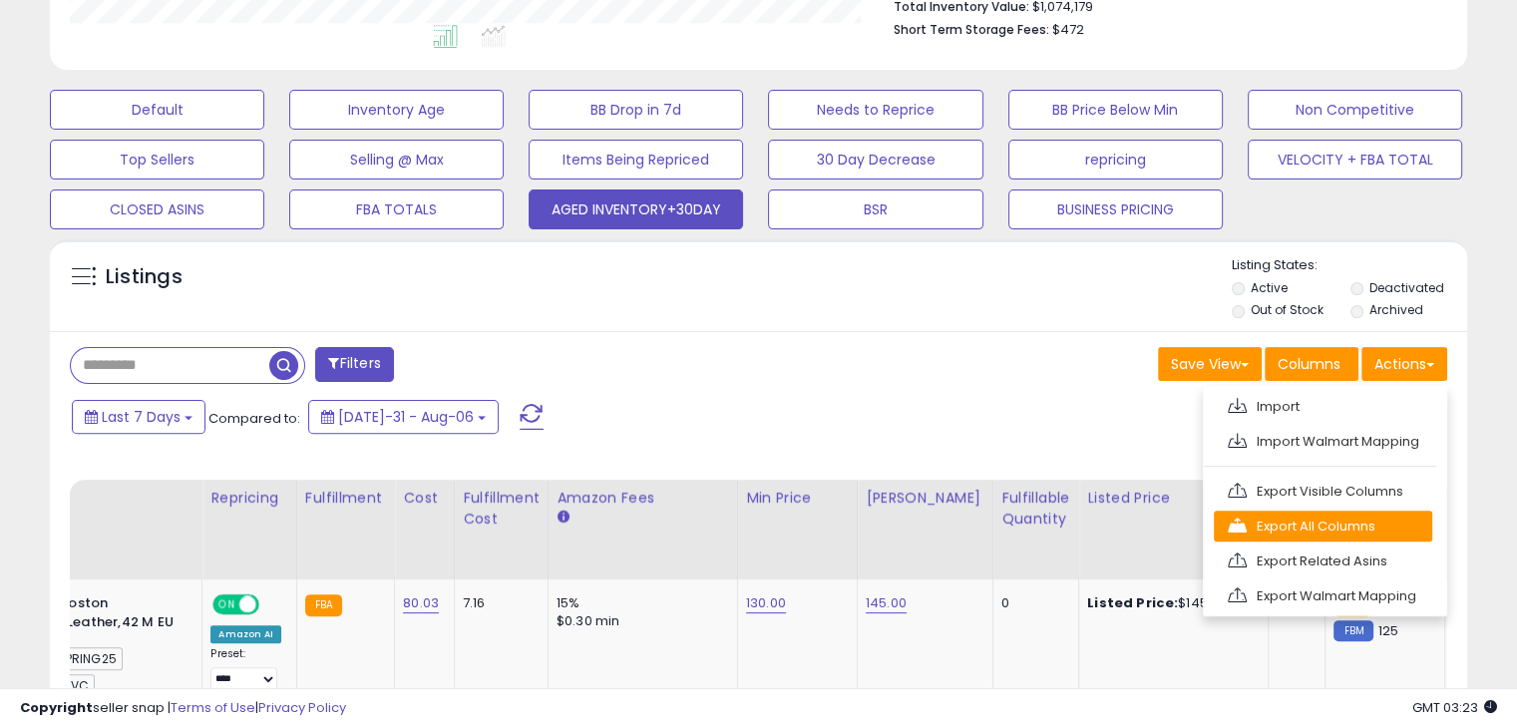
click at [1336, 525] on link "Export All Columns" at bounding box center [1323, 526] width 218 height 31
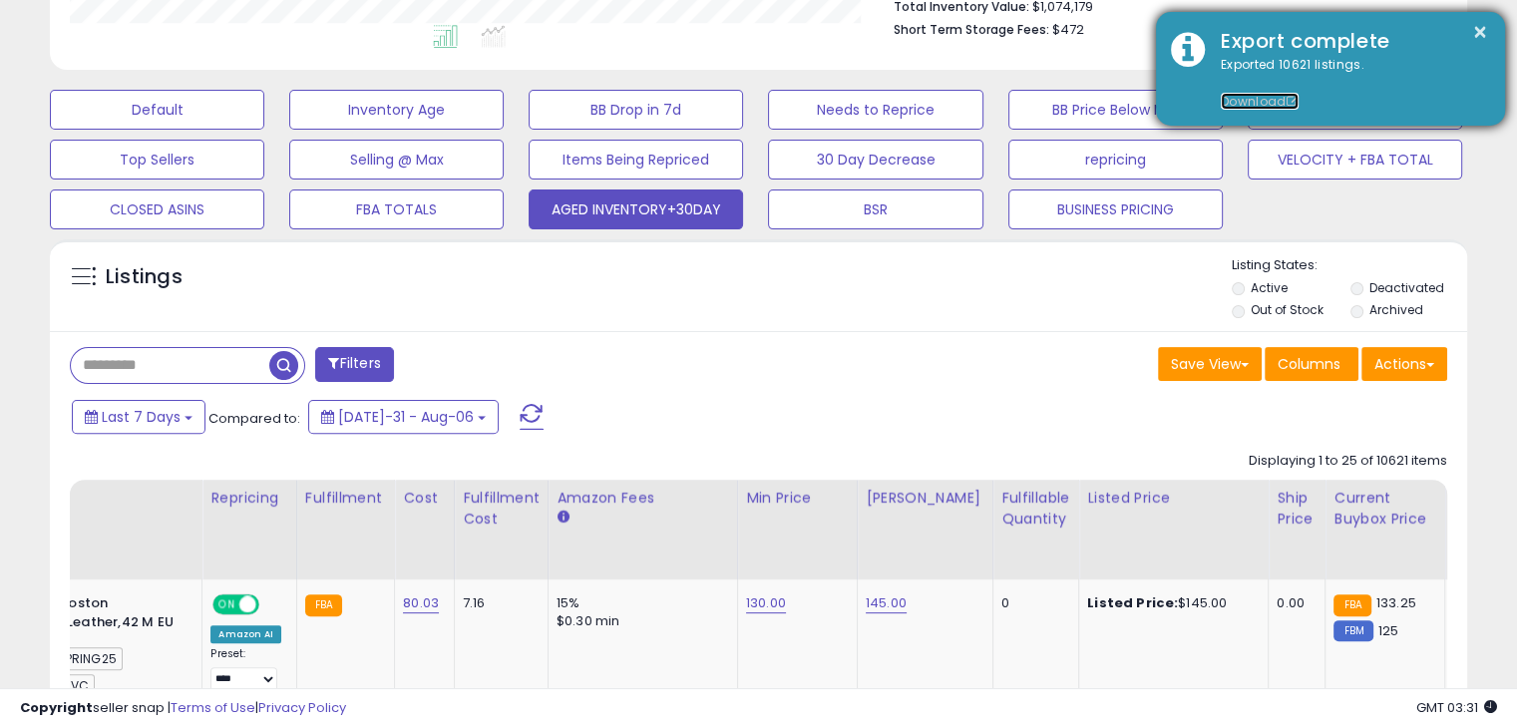
click at [1268, 105] on link "Download" at bounding box center [1260, 101] width 78 height 17
